Goal: Navigation & Orientation: Find specific page/section

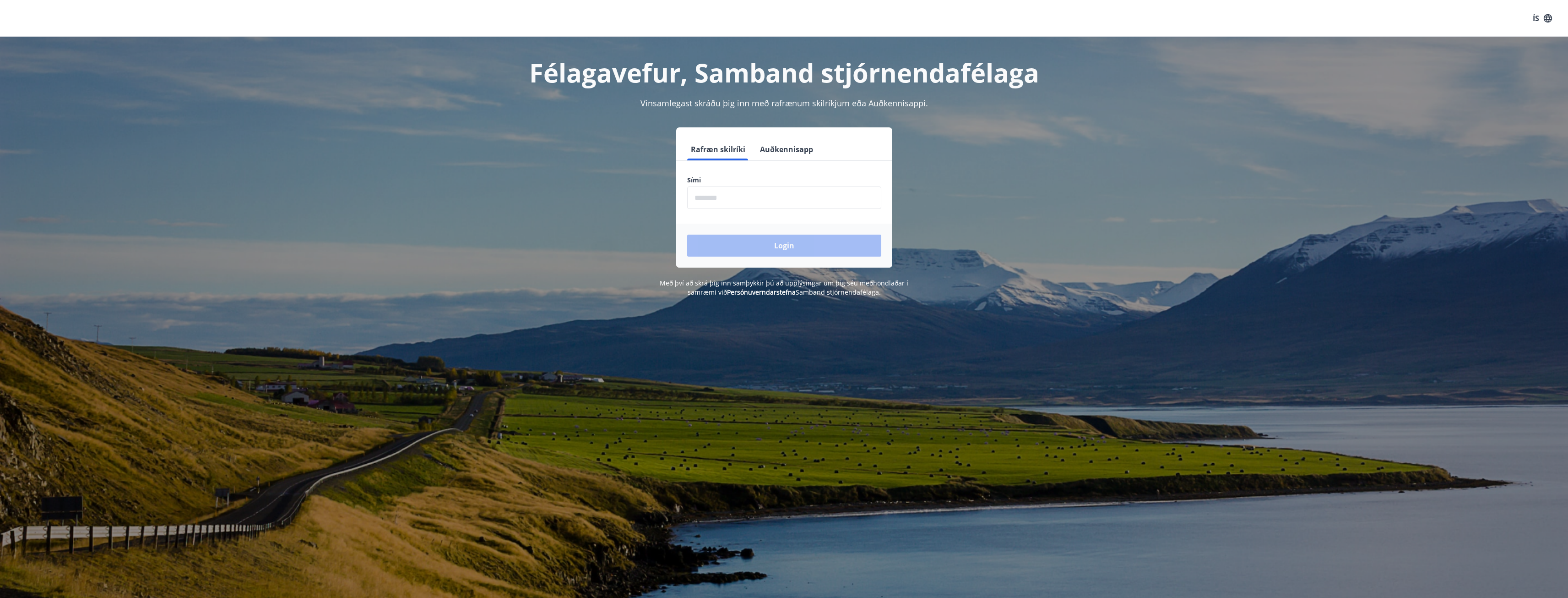
click at [792, 192] on input "phone" at bounding box center [784, 197] width 194 height 22
type input "********"
click at [687, 234] on button "Login" at bounding box center [784, 245] width 194 height 22
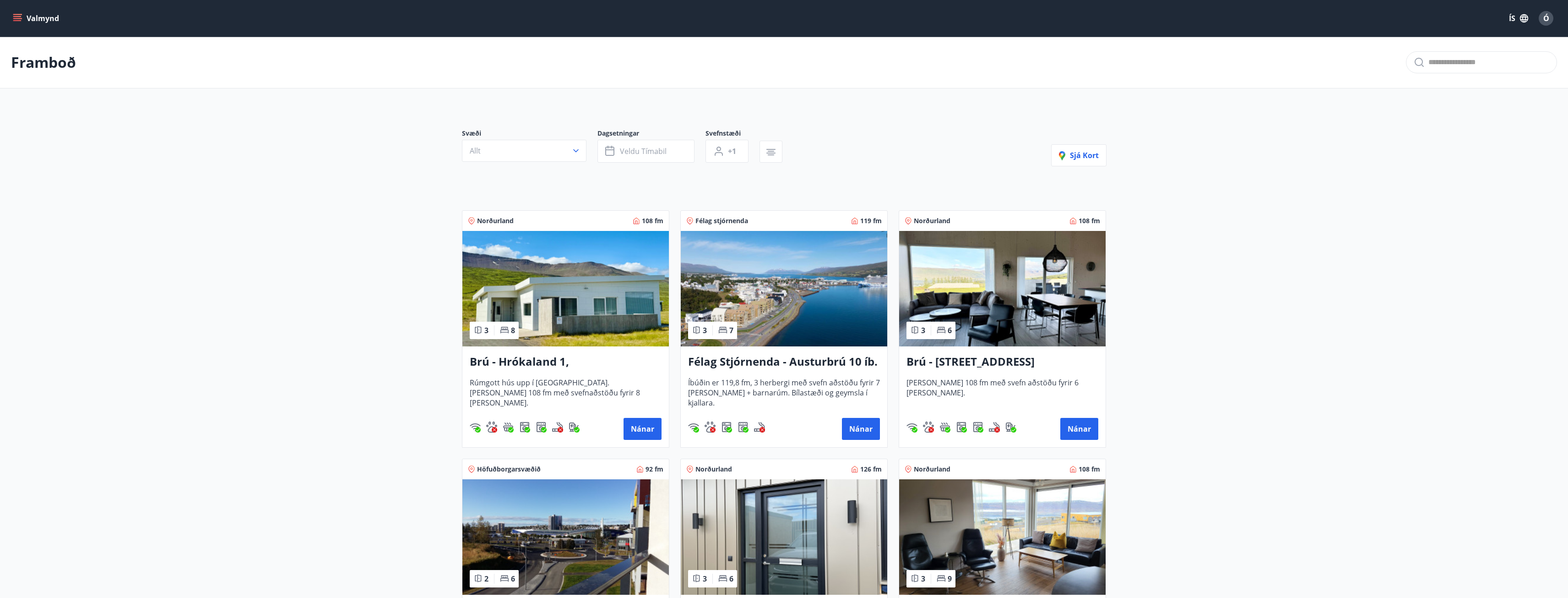
click at [20, 22] on button "Valmynd" at bounding box center [37, 18] width 52 height 17
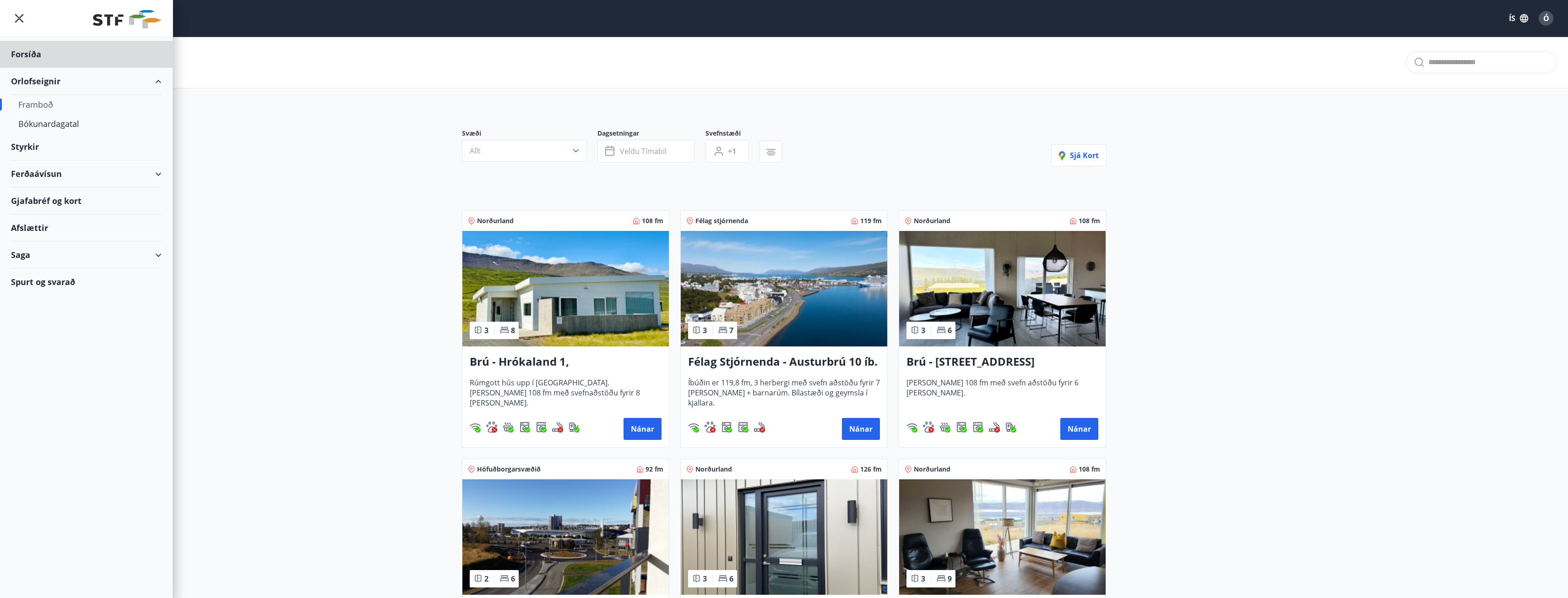
click at [22, 145] on div "Styrkir" at bounding box center [86, 147] width 150 height 27
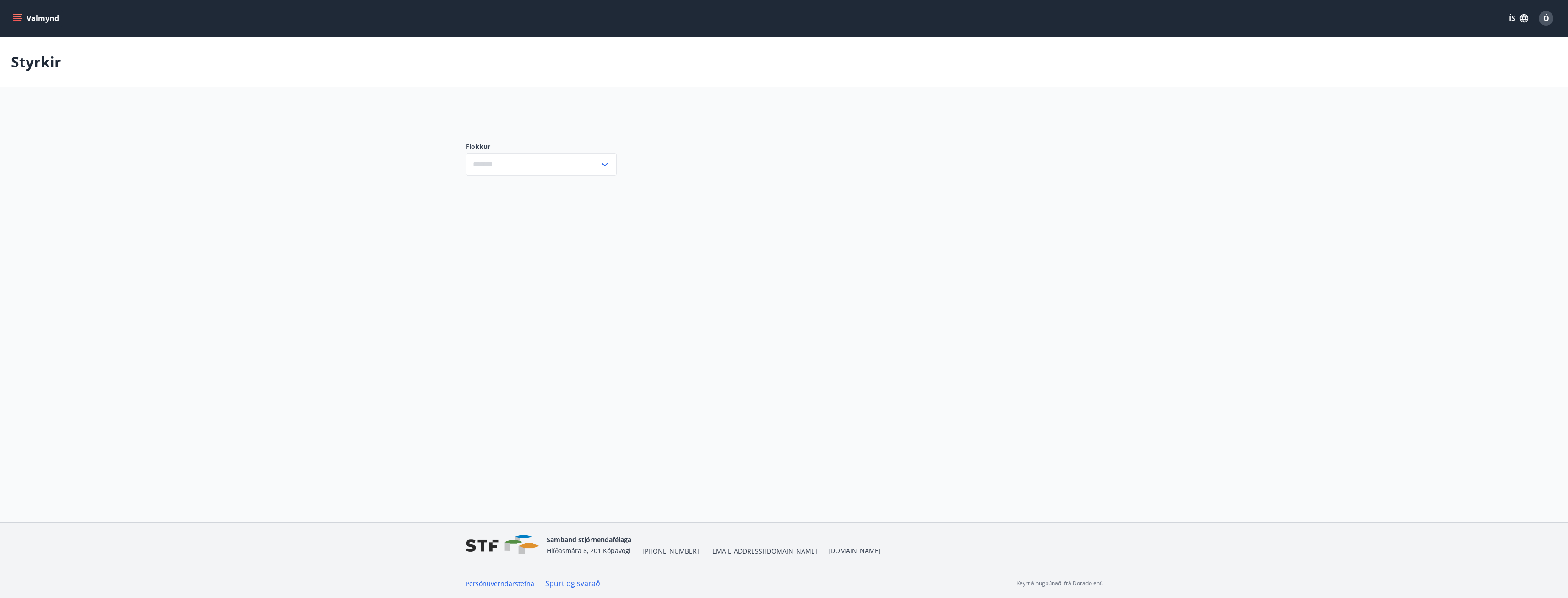
type input "***"
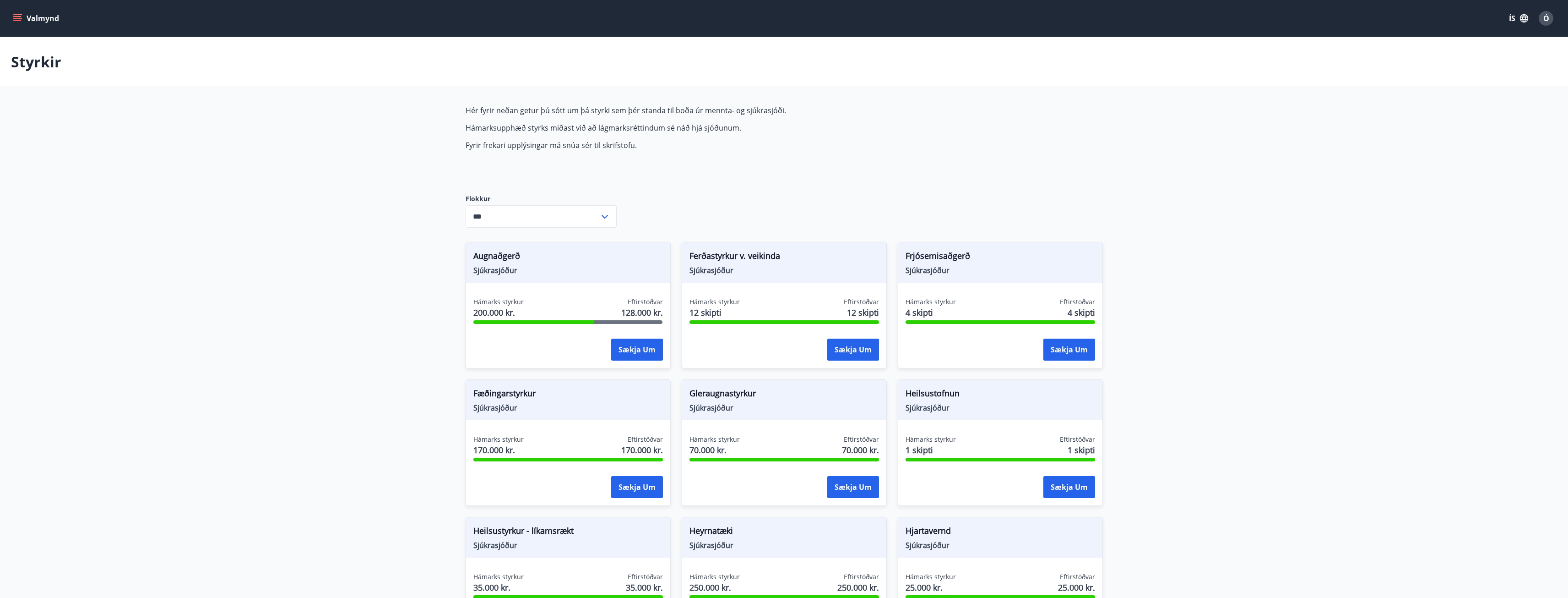
click at [14, 17] on icon "menu" at bounding box center [17, 18] width 9 height 9
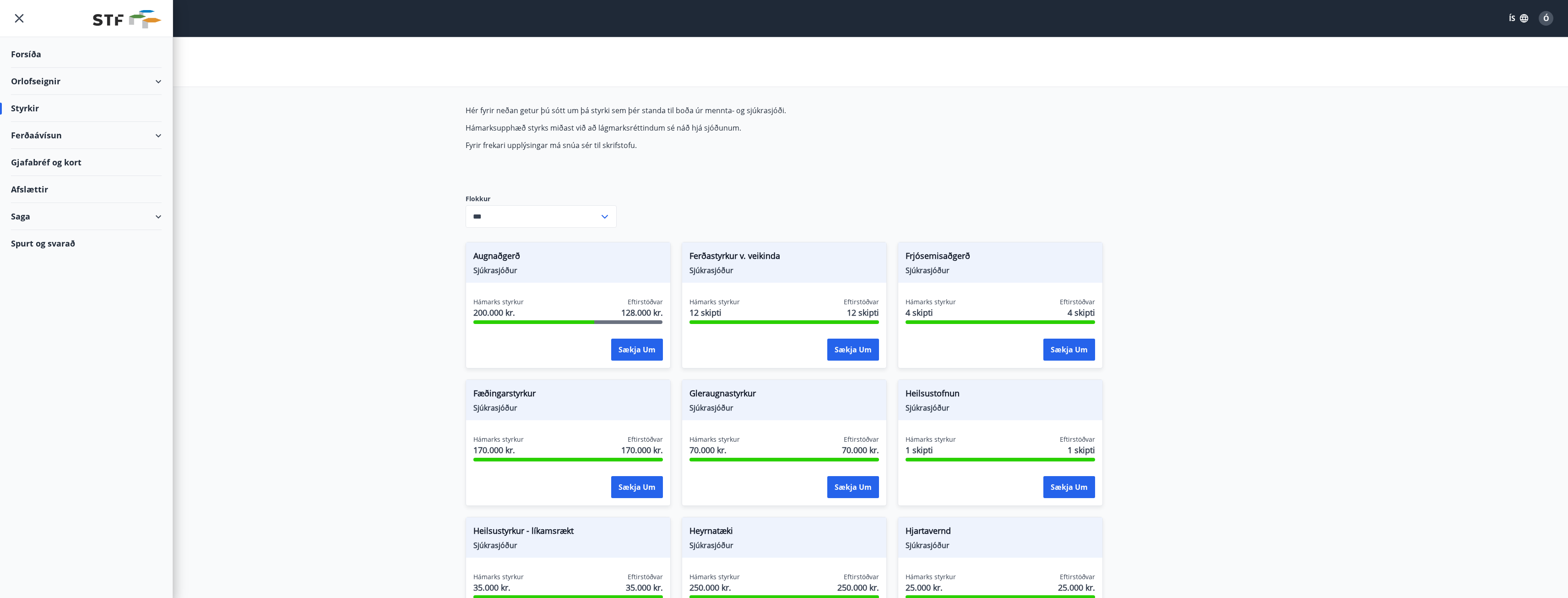
click at [28, 55] on div "Forsíða" at bounding box center [86, 54] width 150 height 27
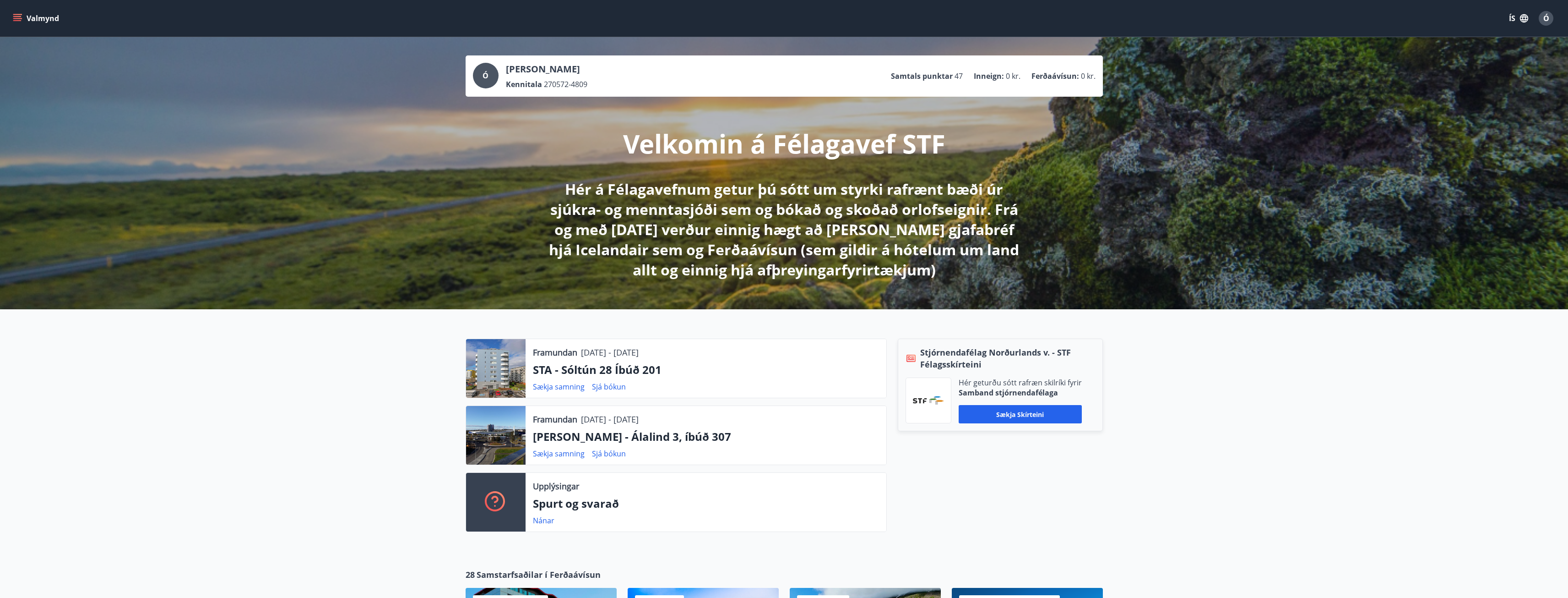
click at [21, 16] on icon "menu" at bounding box center [17, 18] width 9 height 9
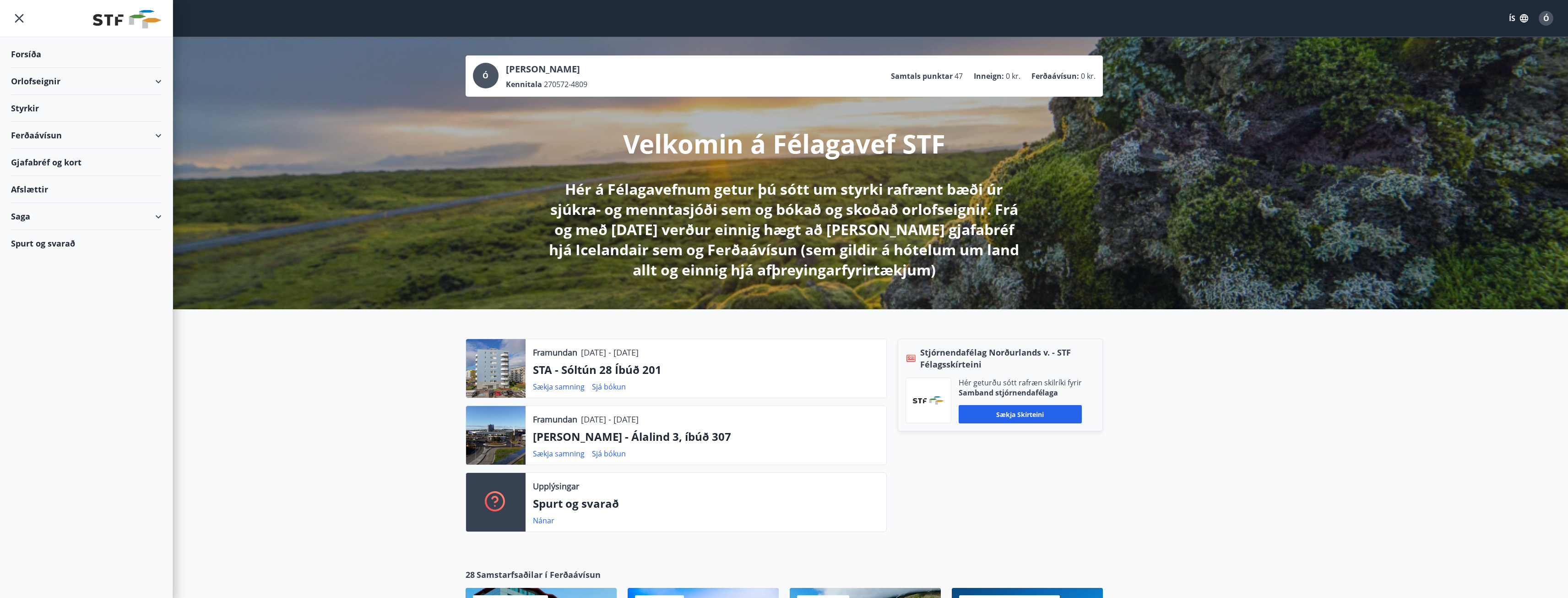
click at [158, 80] on div "Orlofseignir" at bounding box center [86, 81] width 150 height 27
click at [33, 123] on div "Bókunardagatal" at bounding box center [86, 124] width 136 height 19
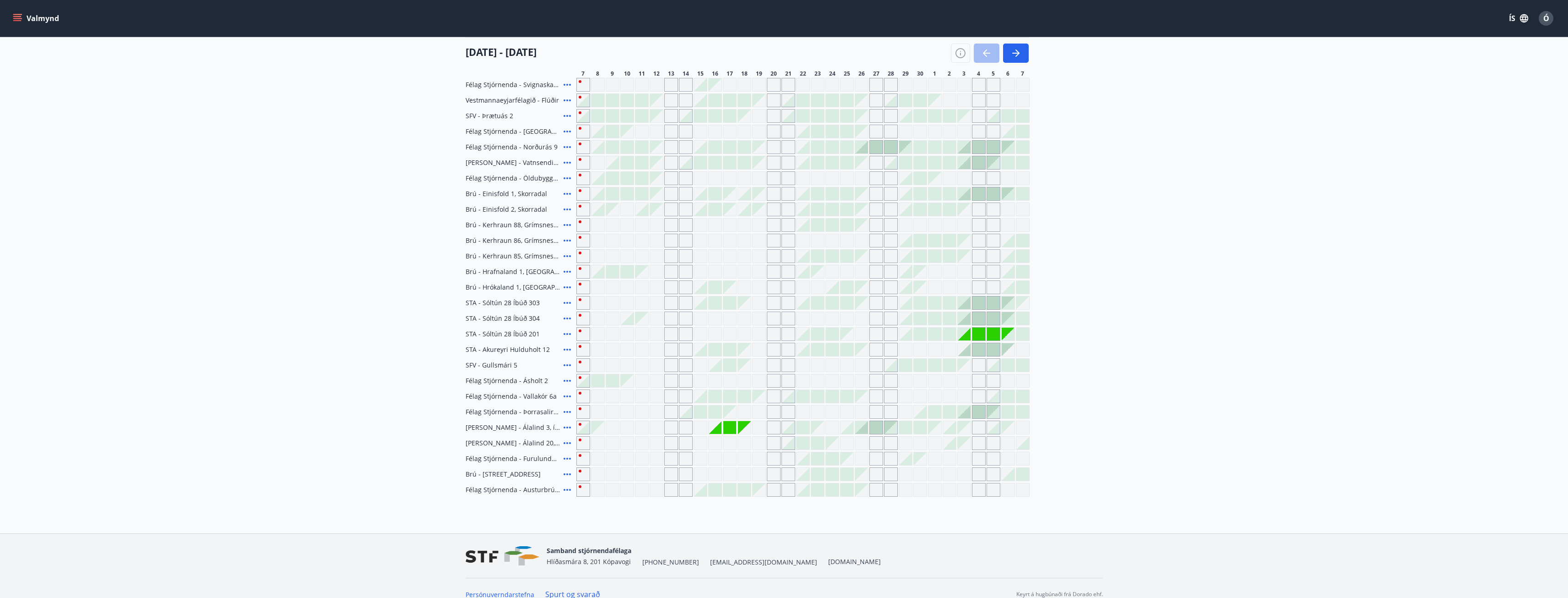
scroll to position [137, 0]
click at [863, 430] on div at bounding box center [861, 427] width 13 height 13
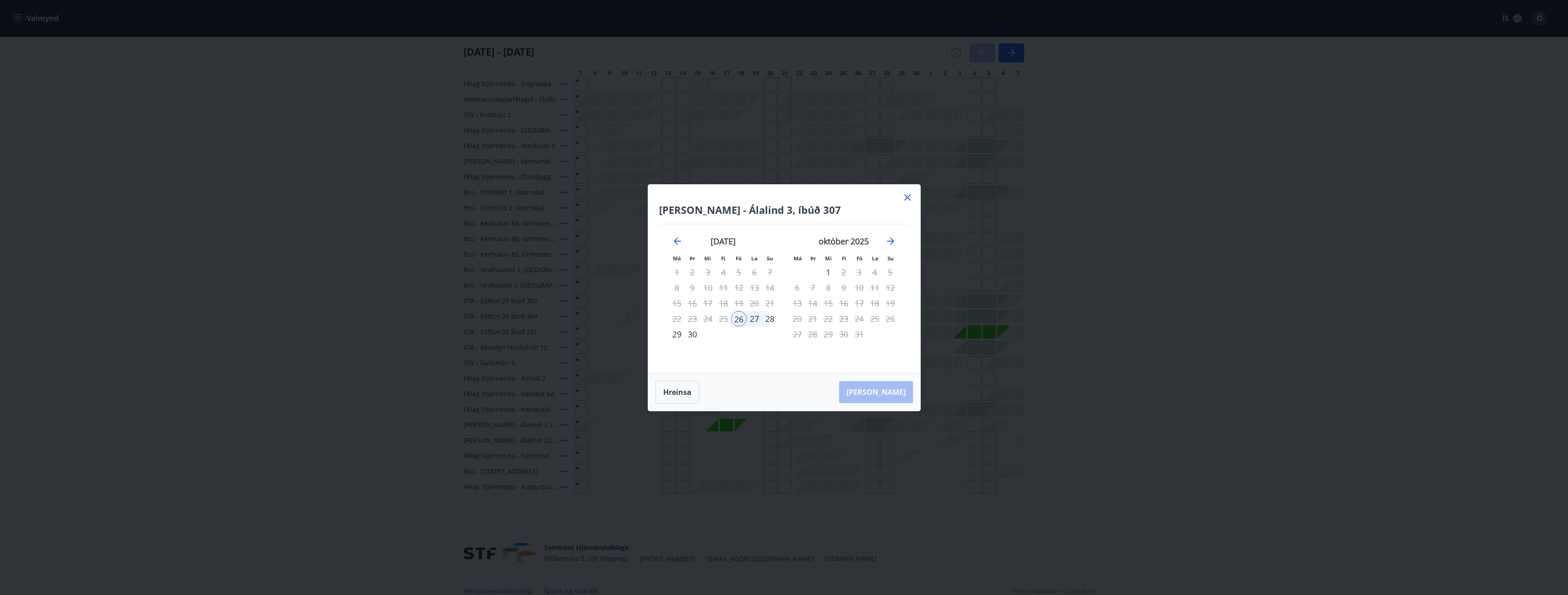
click at [910, 194] on icon at bounding box center [908, 197] width 6 height 6
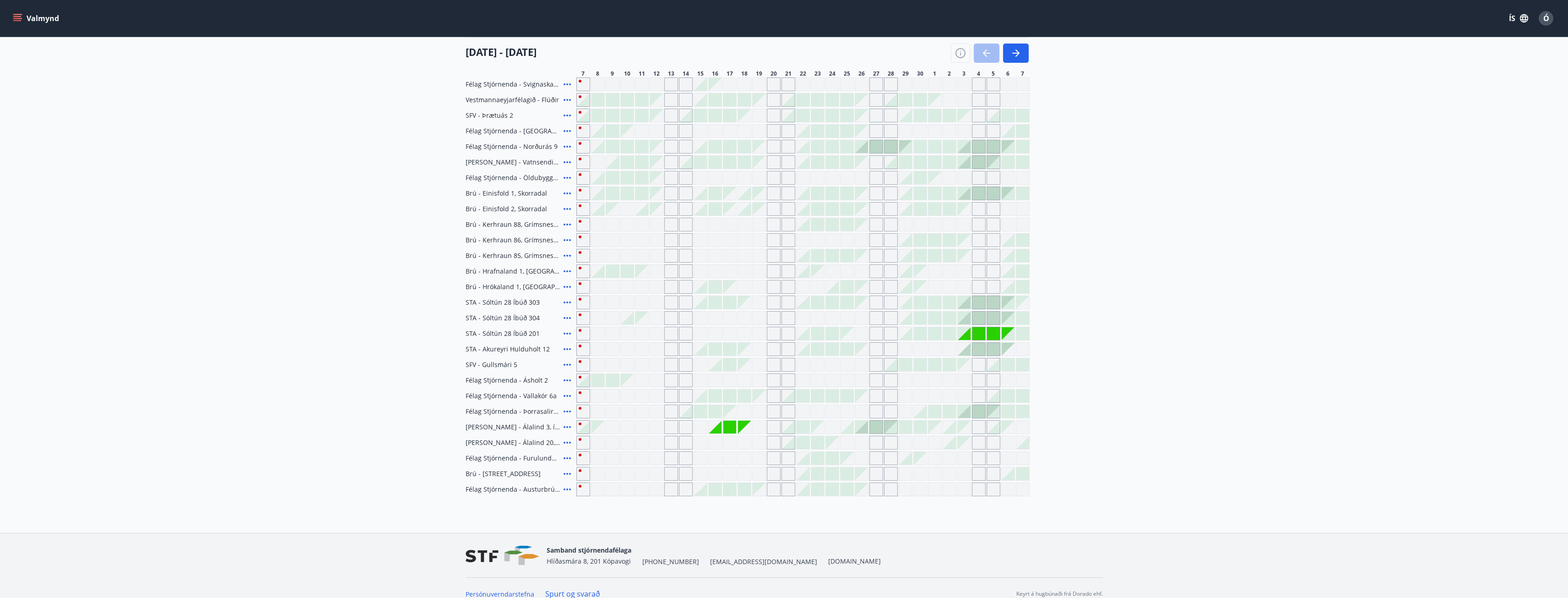
click at [18, 19] on icon "menu" at bounding box center [17, 18] width 9 height 9
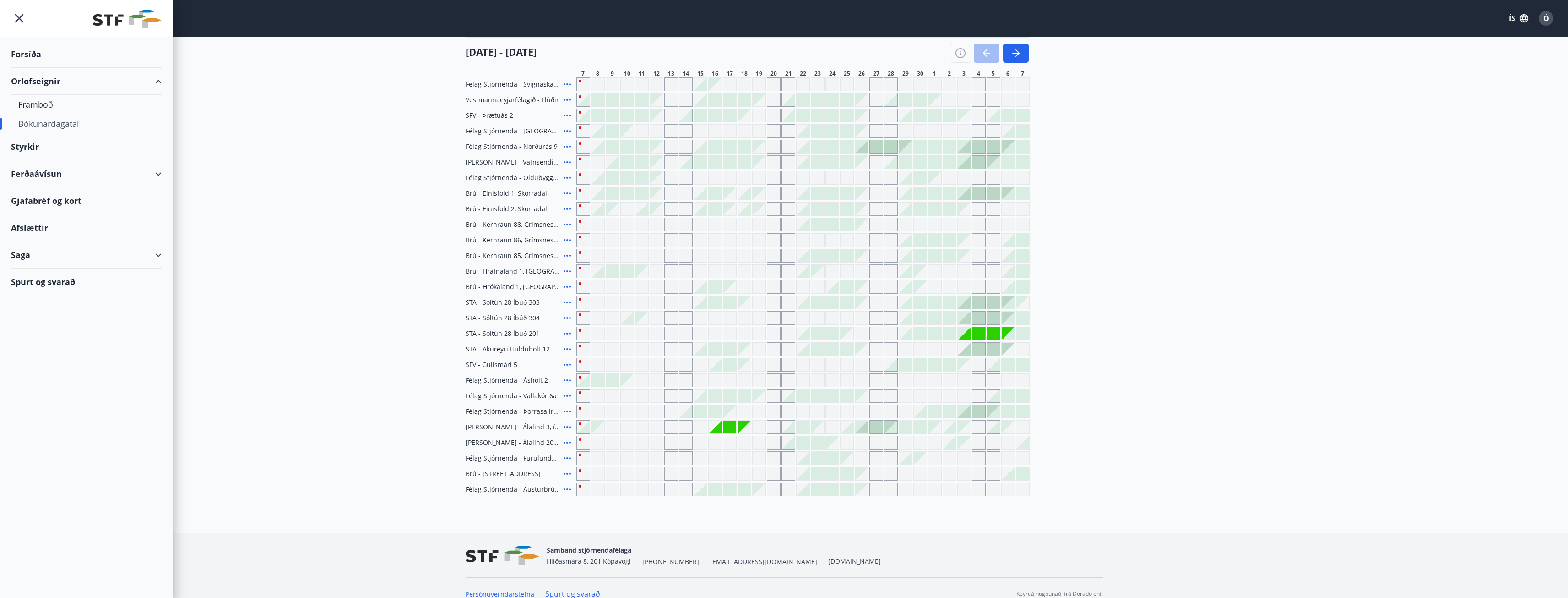
click at [24, 256] on div "Saga" at bounding box center [86, 255] width 150 height 27
click at [36, 316] on div "Umsóknir" at bounding box center [86, 316] width 136 height 19
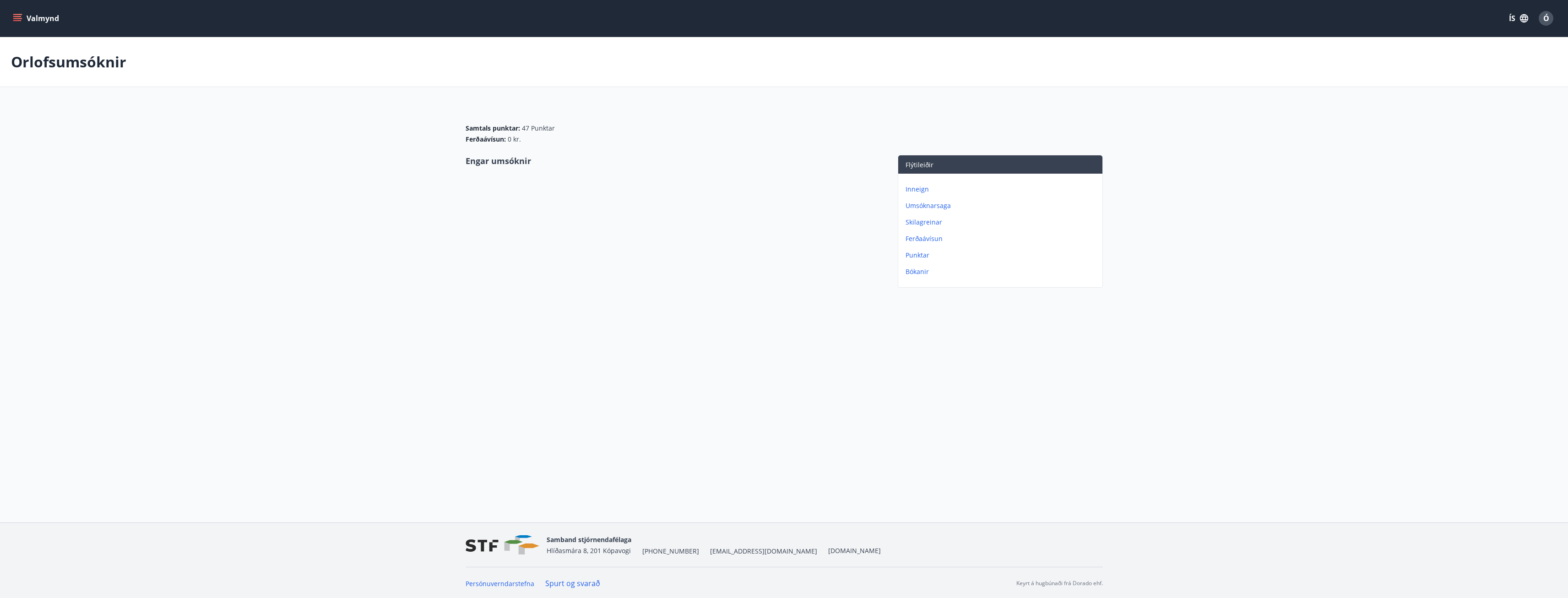
click at [932, 205] on p "Umsóknarsaga" at bounding box center [1002, 206] width 193 height 9
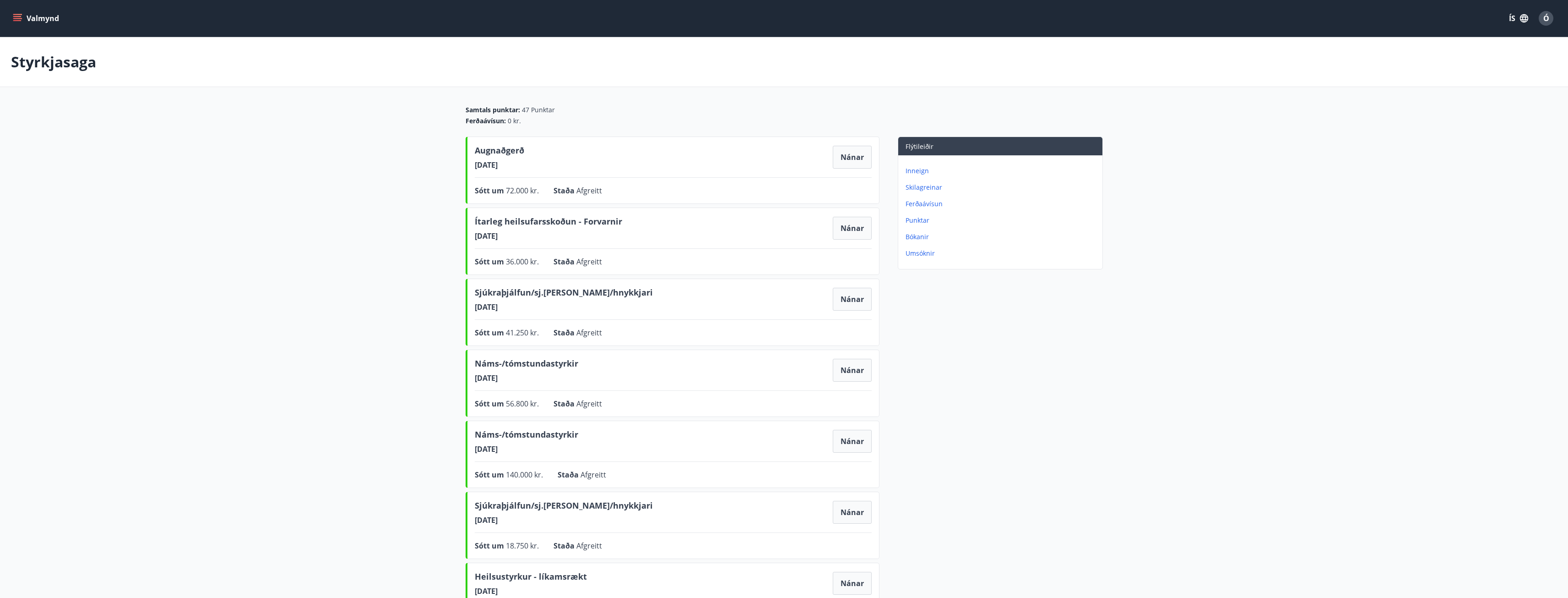
click at [1541, 19] on div "Ó" at bounding box center [1545, 18] width 15 height 15
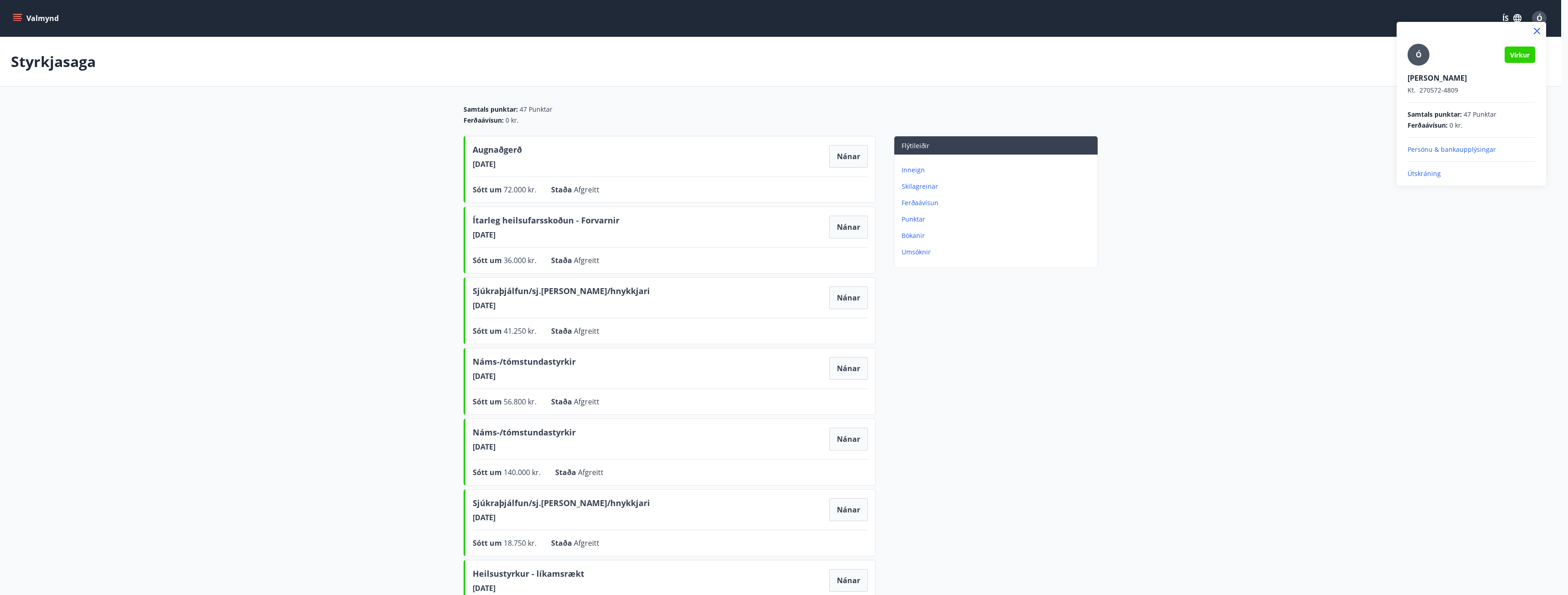
click at [1422, 175] on p "Útskráning" at bounding box center [1471, 174] width 128 height 9
click at [1425, 172] on p "Útskráning" at bounding box center [1471, 174] width 128 height 9
click at [1414, 174] on p "Útskráning" at bounding box center [1471, 174] width 128 height 9
click at [1413, 170] on p "Útskráning" at bounding box center [1471, 174] width 128 height 9
click at [1414, 174] on p "Útskráning" at bounding box center [1471, 174] width 128 height 9
